Goal: Check status: Check status

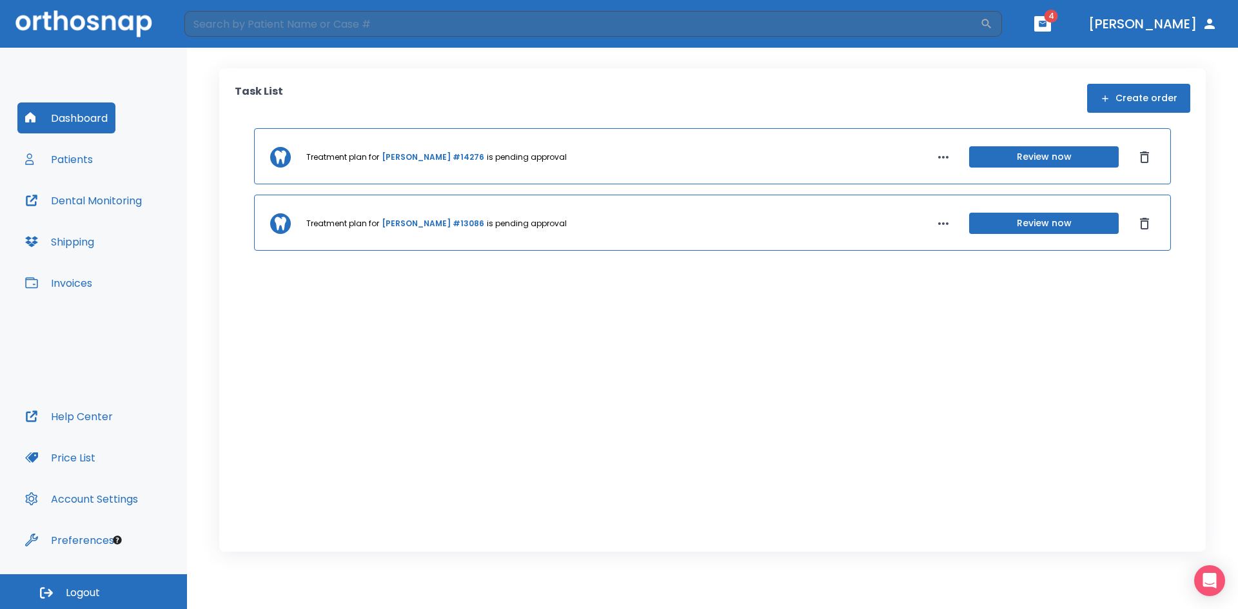
click at [1079, 163] on button "Review now" at bounding box center [1044, 156] width 150 height 21
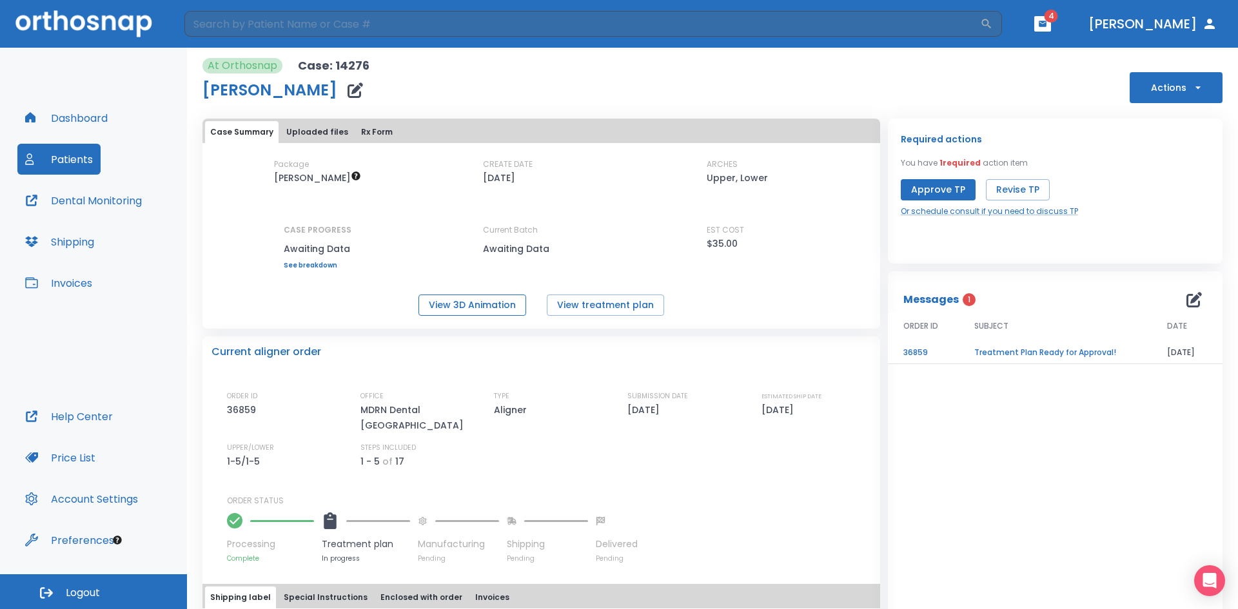
click at [504, 302] on button "View 3D Animation" at bounding box center [472, 305] width 108 height 21
click at [81, 460] on button "Price List" at bounding box center [60, 457] width 86 height 31
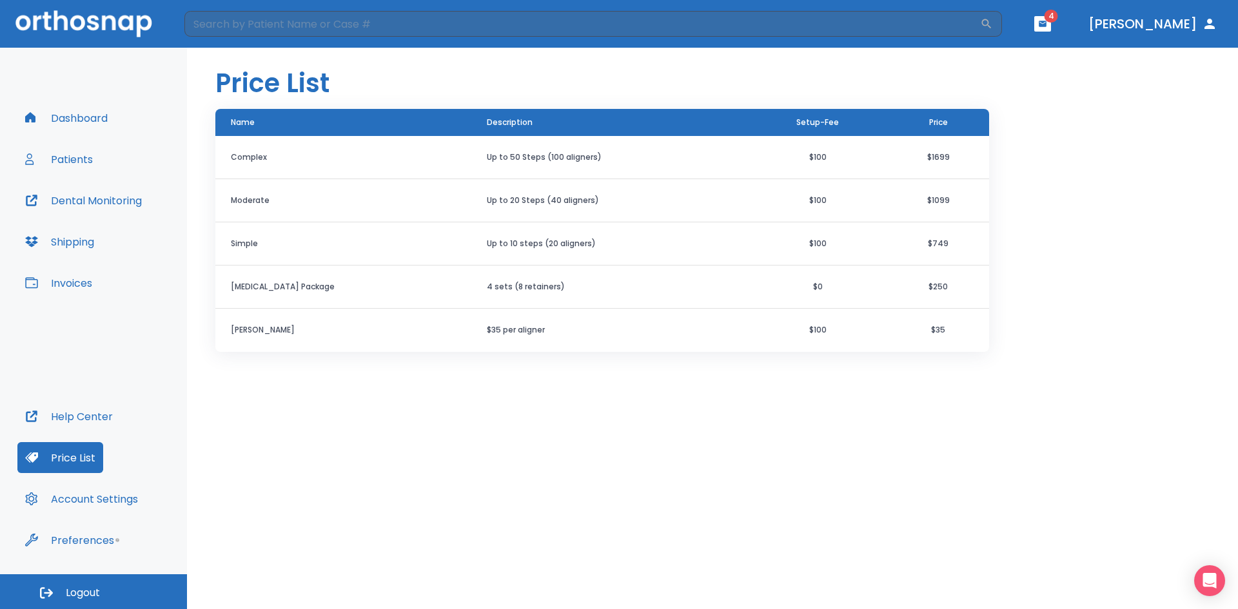
click at [73, 163] on button "Patients" at bounding box center [58, 159] width 83 height 31
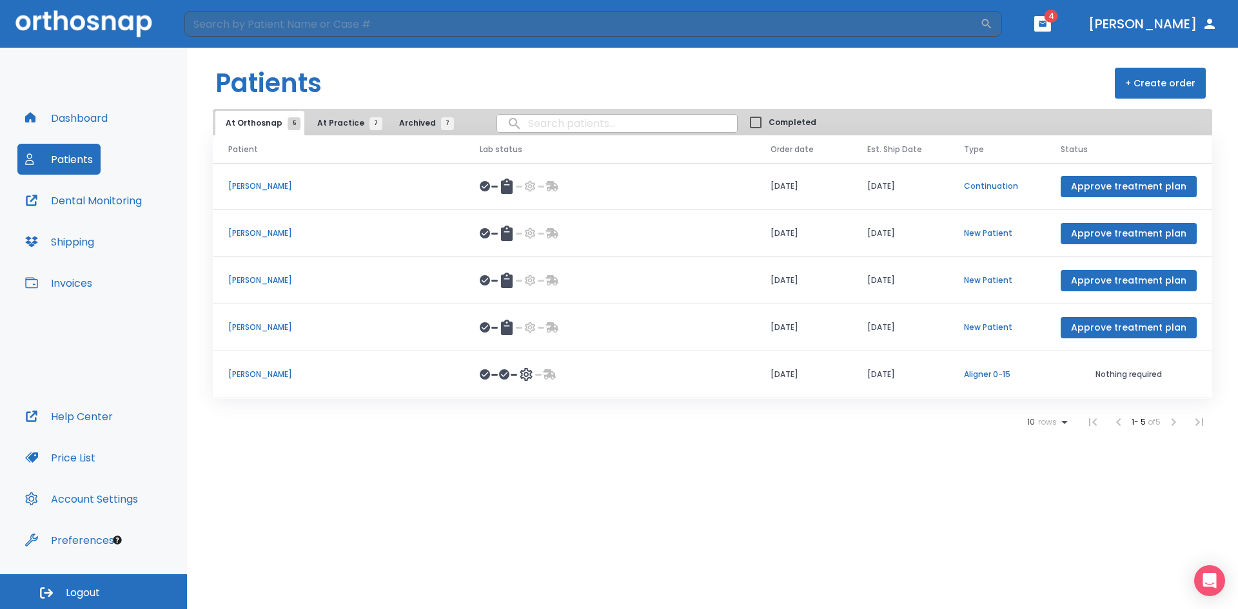
click at [284, 327] on p "[PERSON_NAME]" at bounding box center [338, 328] width 220 height 12
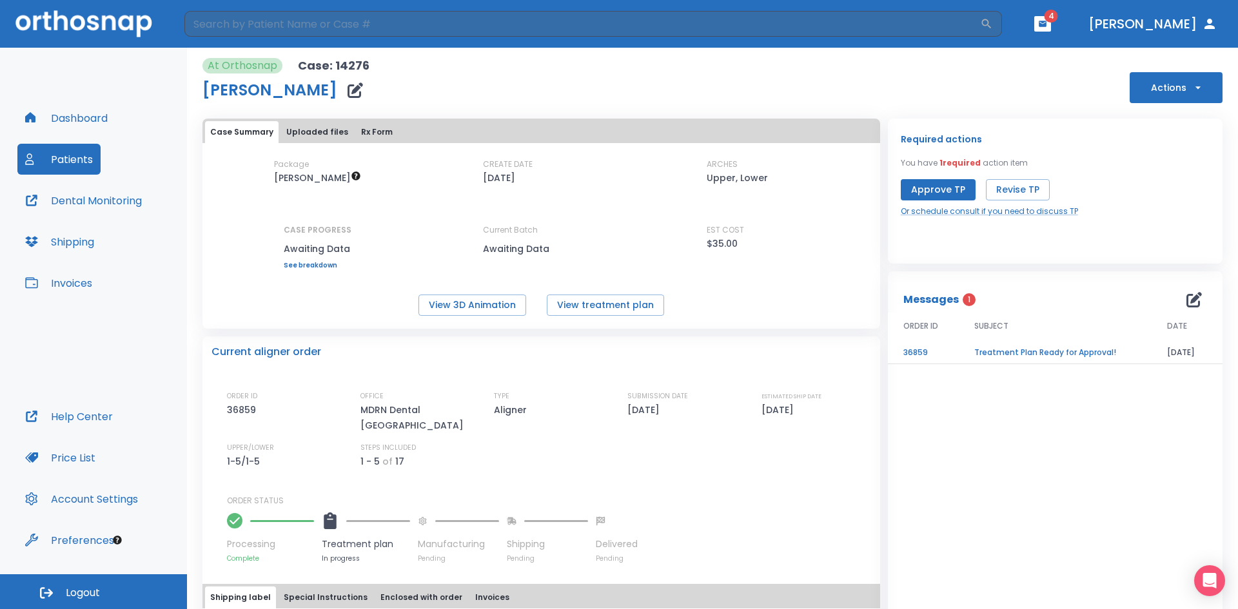
click at [1169, 95] on button "Actions" at bounding box center [1176, 87] width 93 height 31
click at [1053, 123] on div at bounding box center [619, 304] width 1238 height 609
click at [1046, 345] on td "Treatment Plan Ready for Approval!" at bounding box center [1055, 353] width 193 height 23
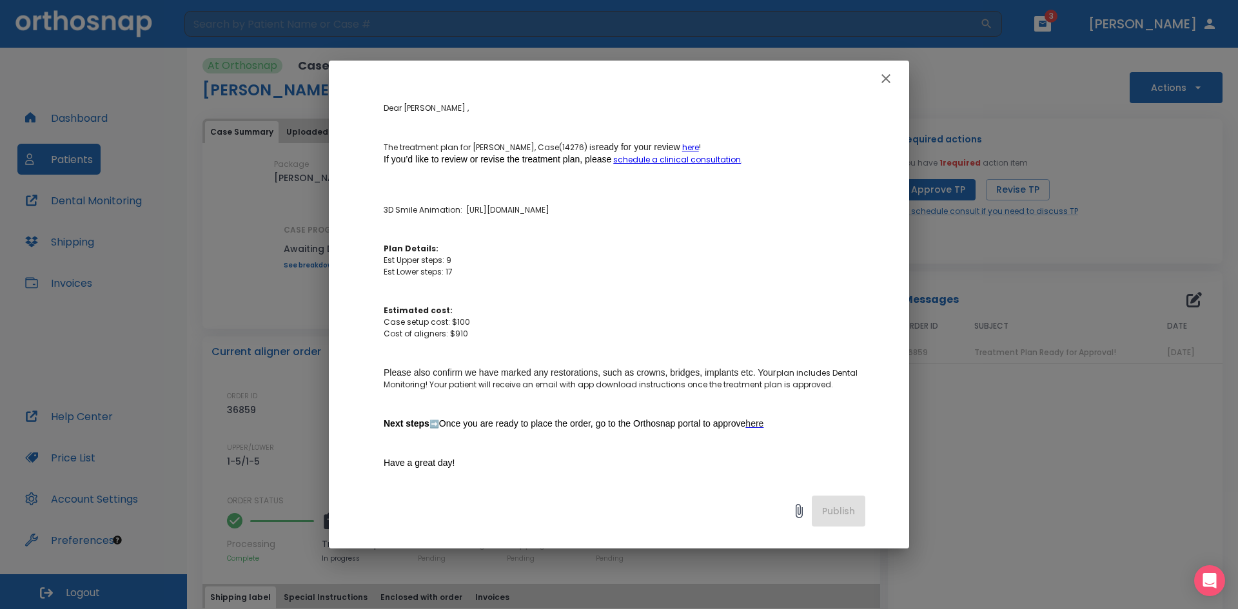
scroll to position [193, 0]
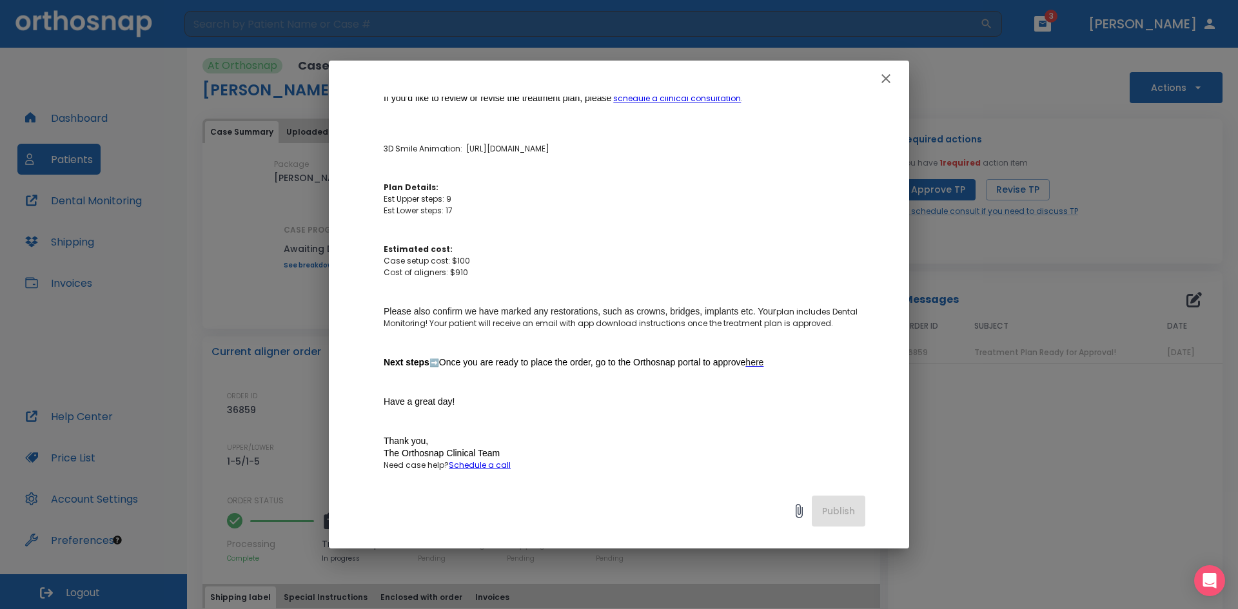
click at [884, 82] on icon "button" at bounding box center [885, 78] width 15 height 15
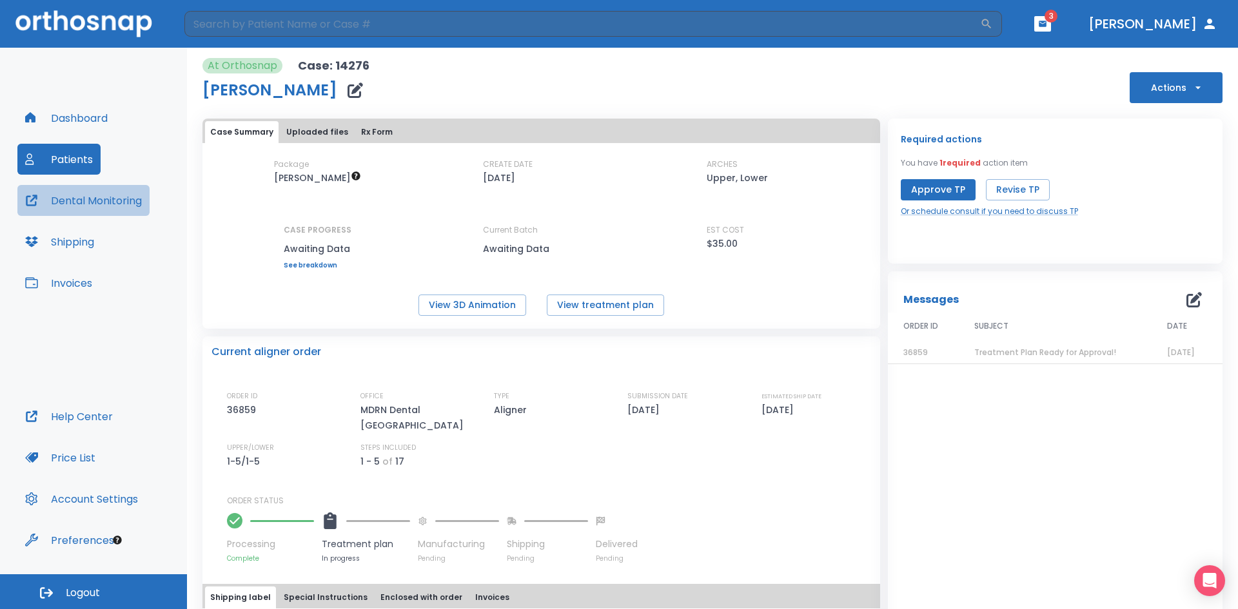
click at [112, 204] on button "Dental Monitoring" at bounding box center [83, 200] width 132 height 31
click at [81, 464] on button "Price List" at bounding box center [60, 457] width 86 height 31
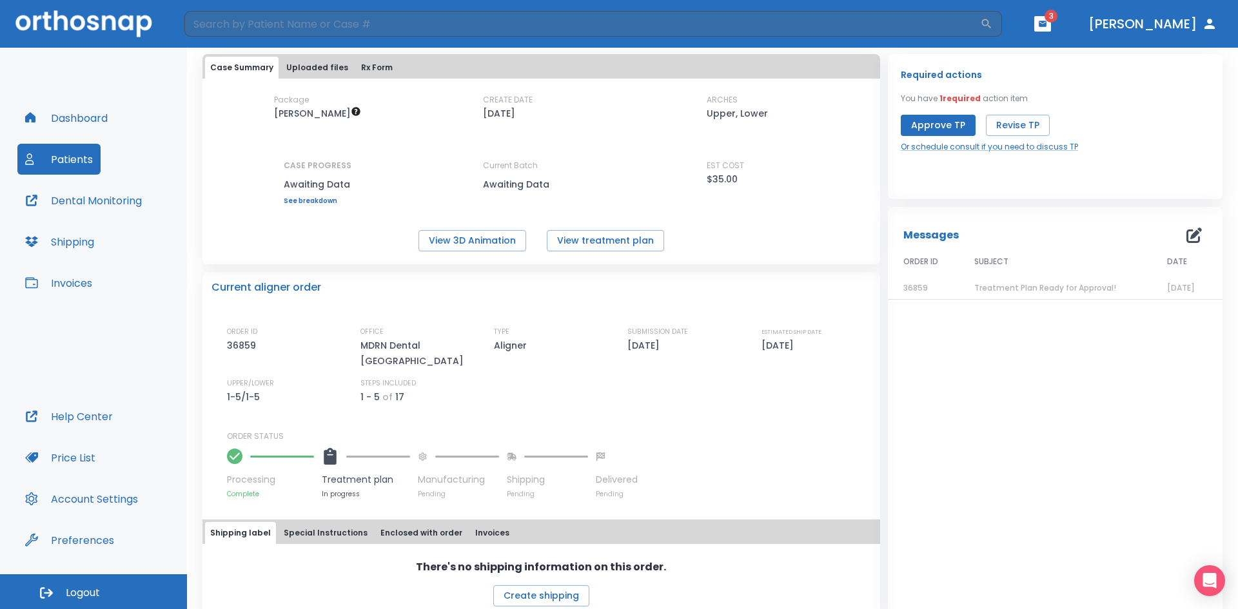
scroll to position [68, 0]
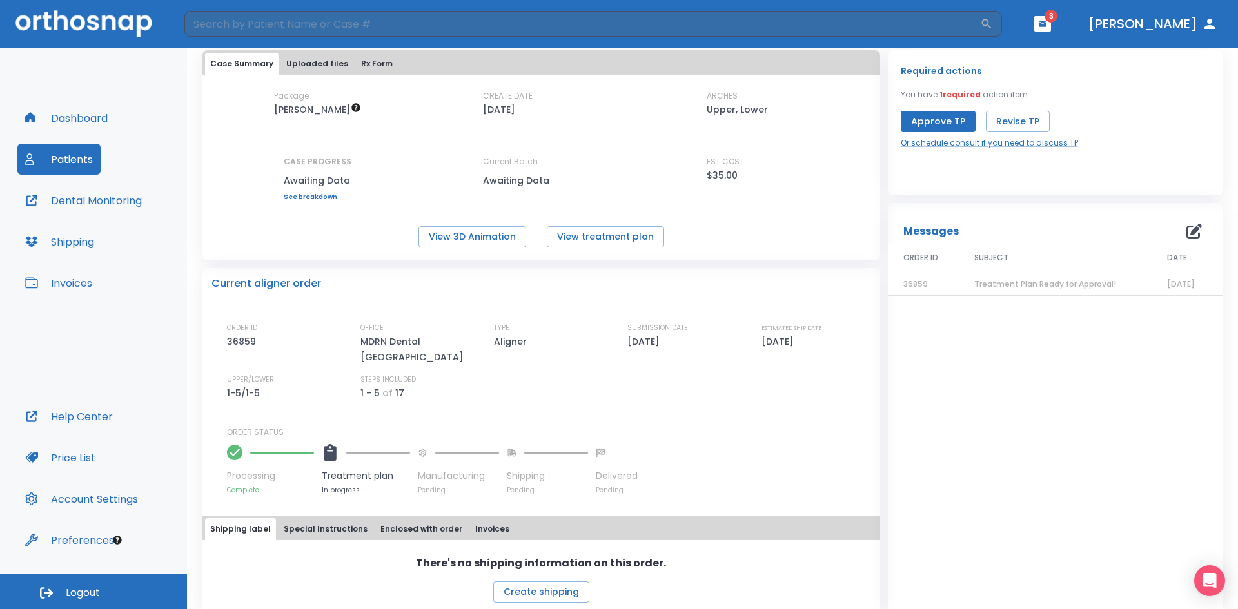
click at [1023, 284] on span "Treatment Plan Ready for Approval!" at bounding box center [1045, 284] width 142 height 11
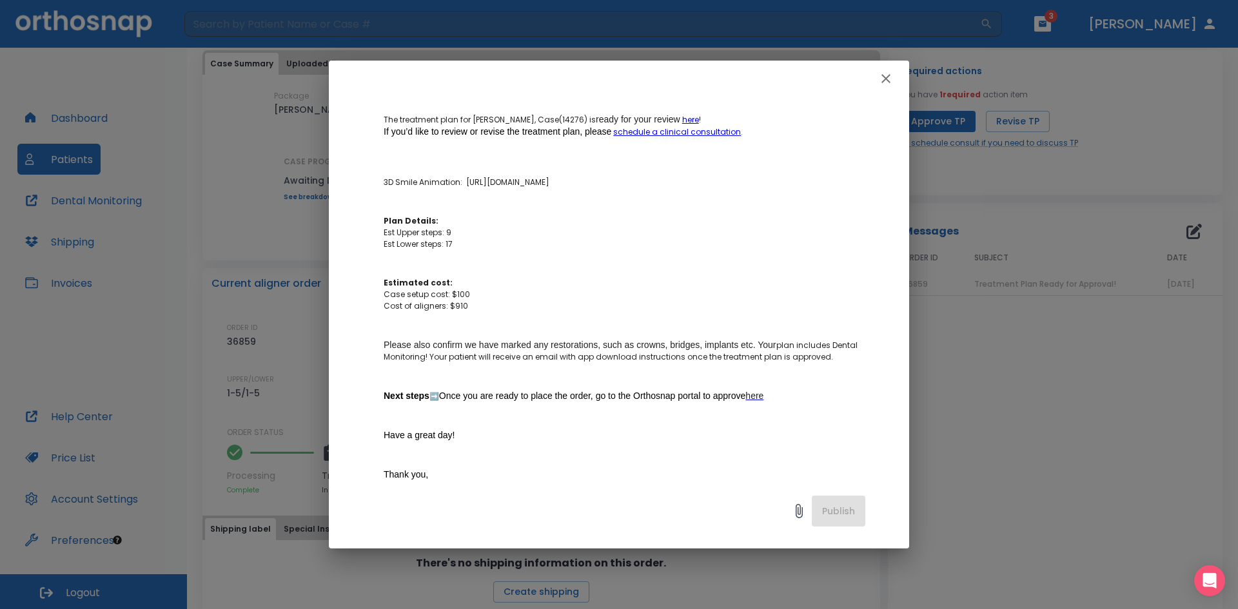
scroll to position [169, 0]
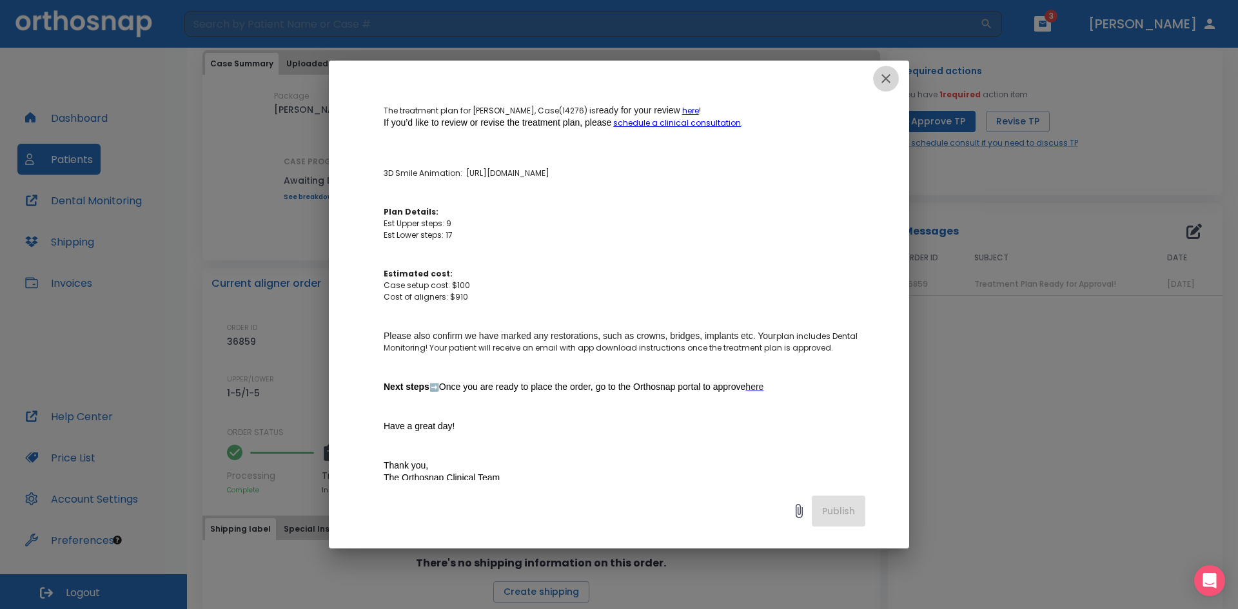
click at [888, 83] on icon "button" at bounding box center [885, 78] width 15 height 15
